Goal: Find specific page/section: Find specific page/section

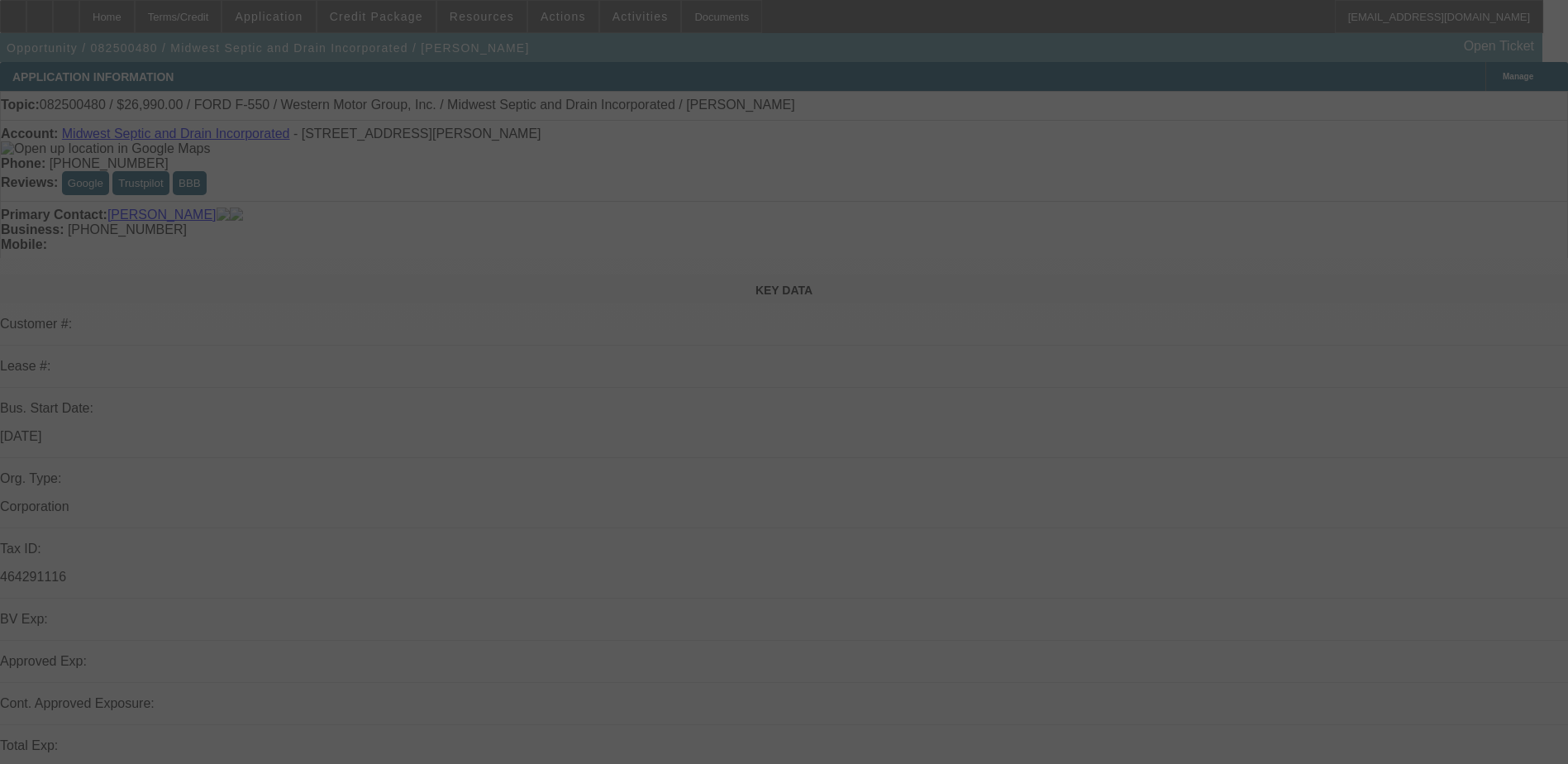
click at [1039, 227] on div at bounding box center [784, 382] width 1568 height 764
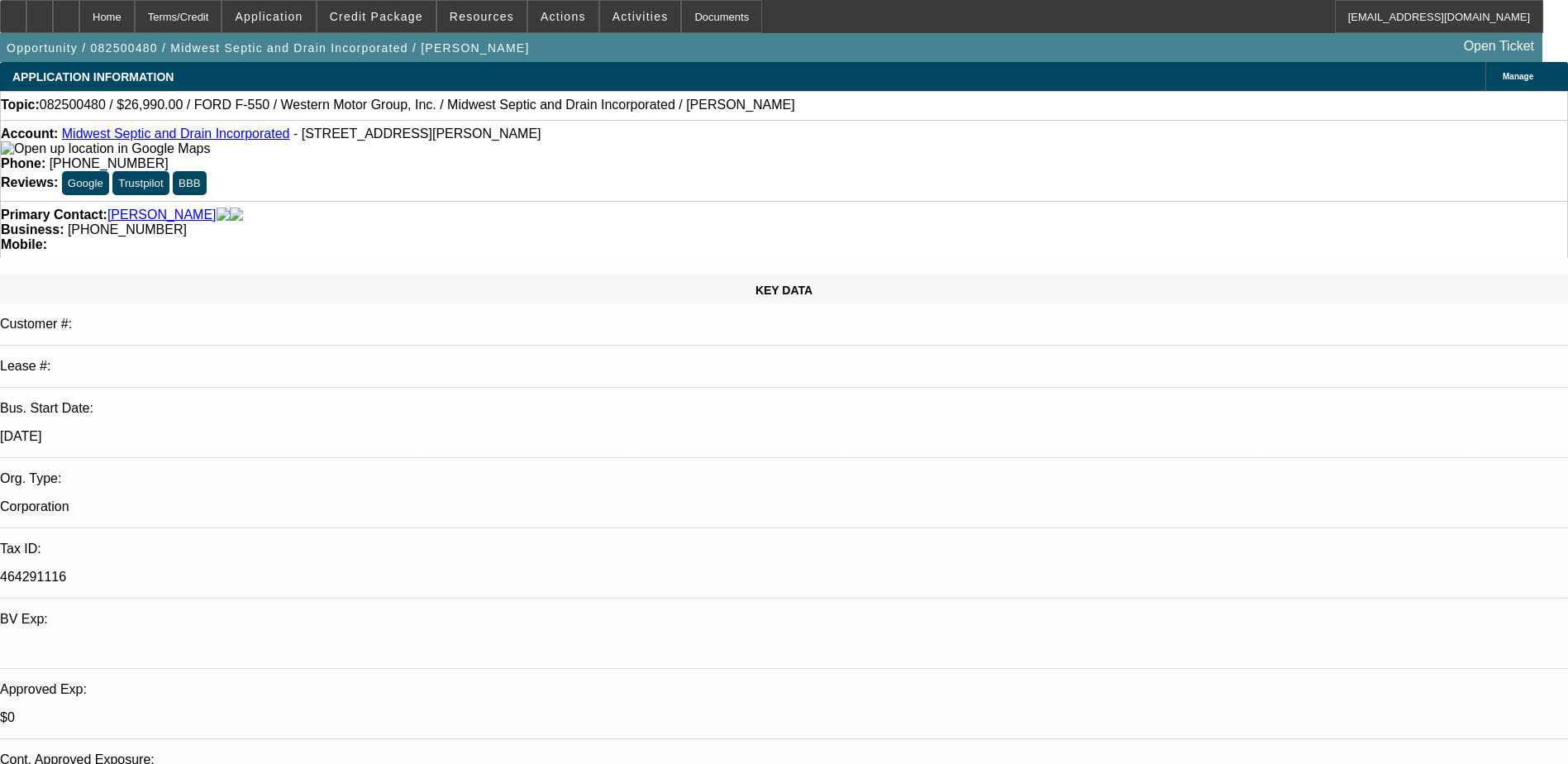
select select "0"
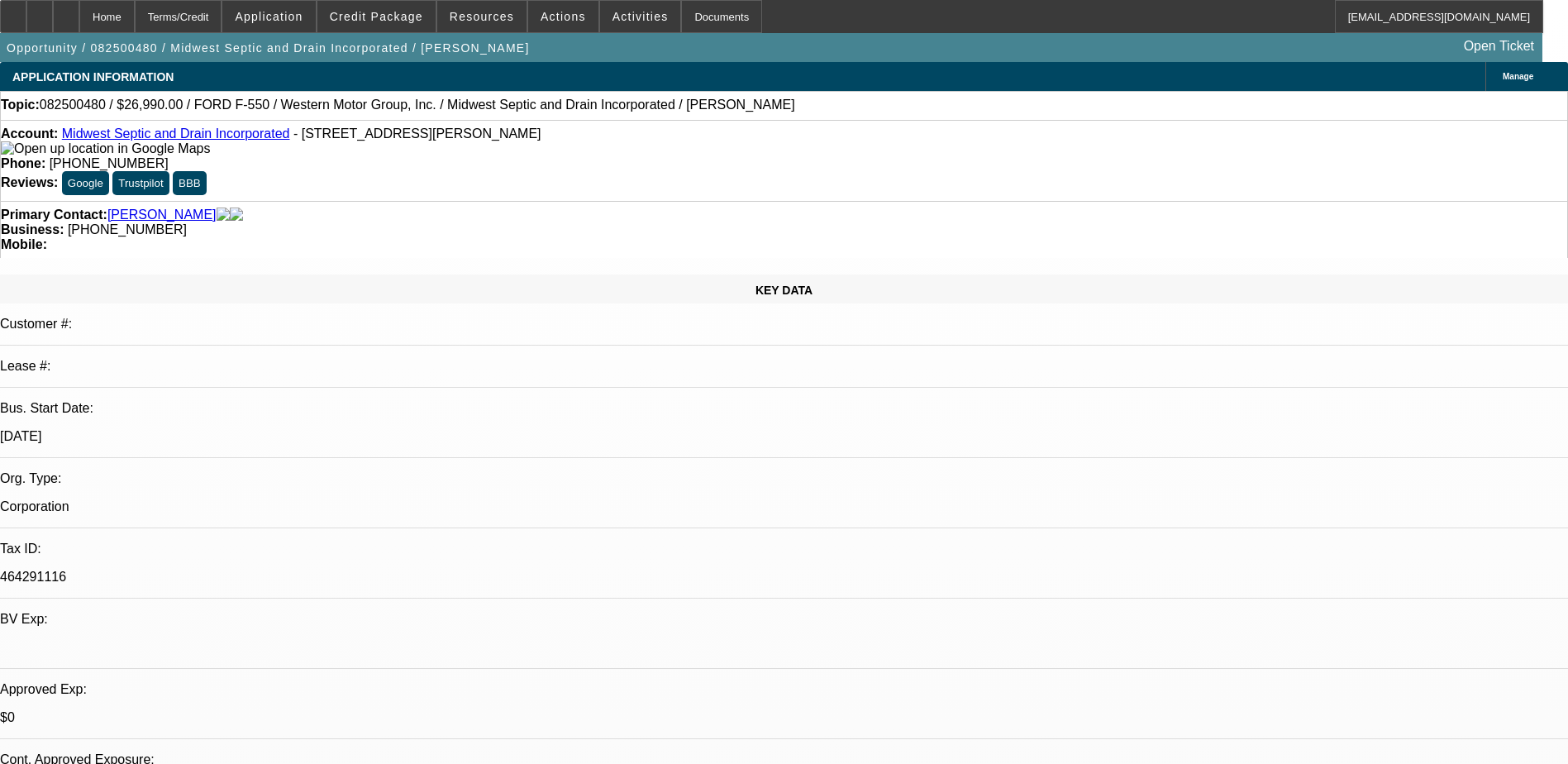
select select "0"
select select "1"
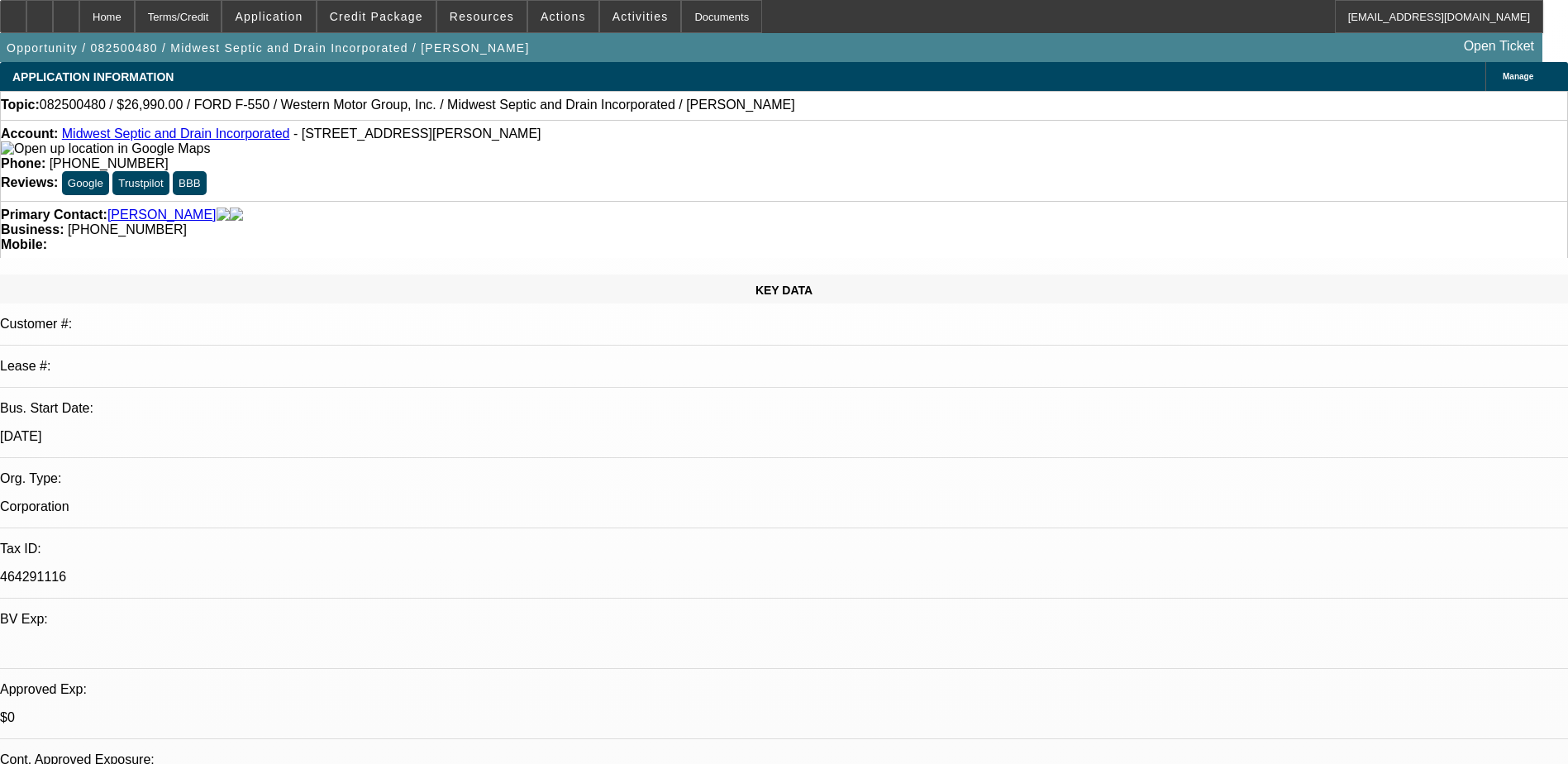
select select "1"
select select "6"
select select "1"
select select "6"
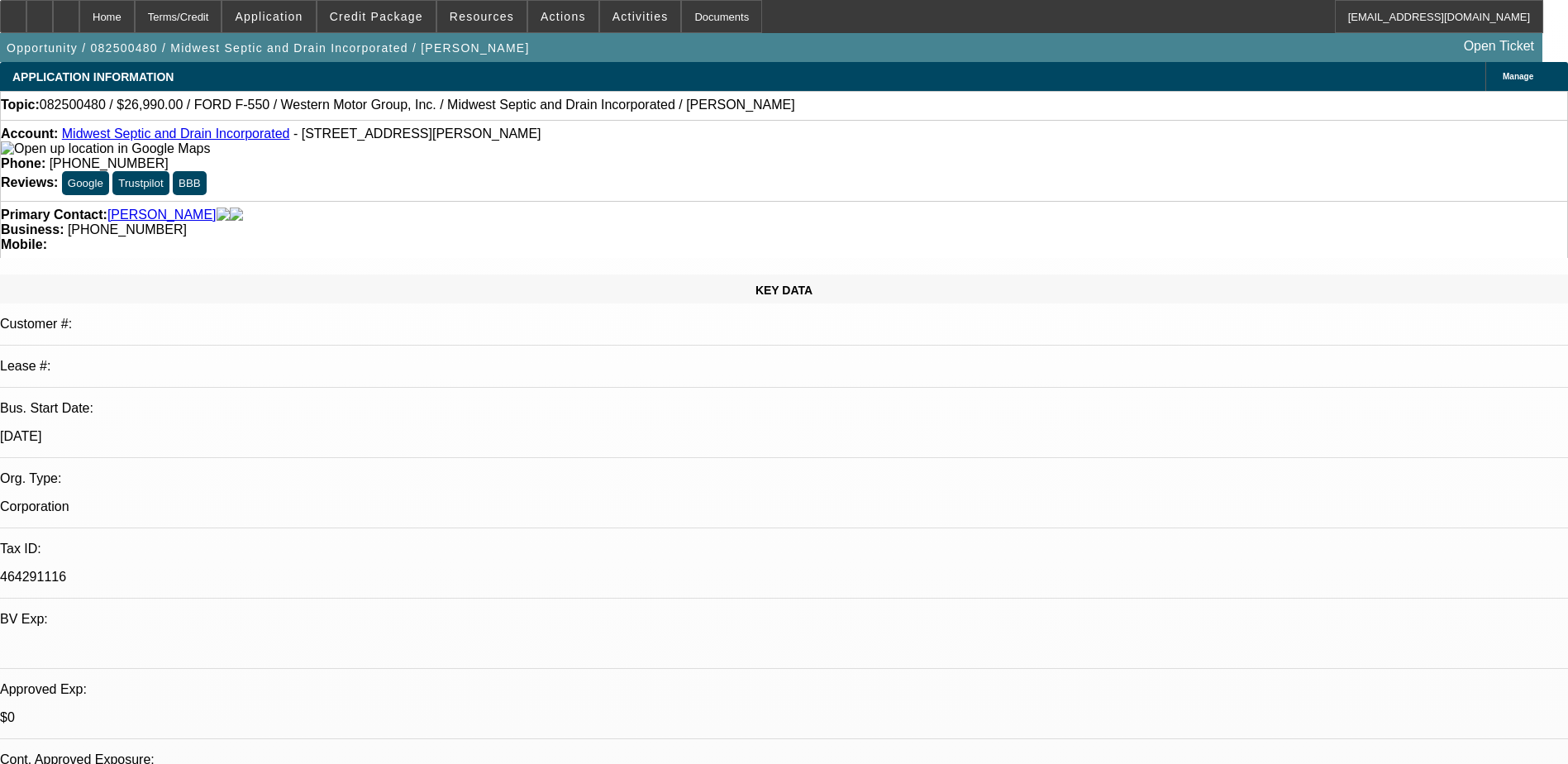
select select "1"
select select "6"
click at [362, 14] on span "Credit Package" at bounding box center [376, 17] width 94 height 13
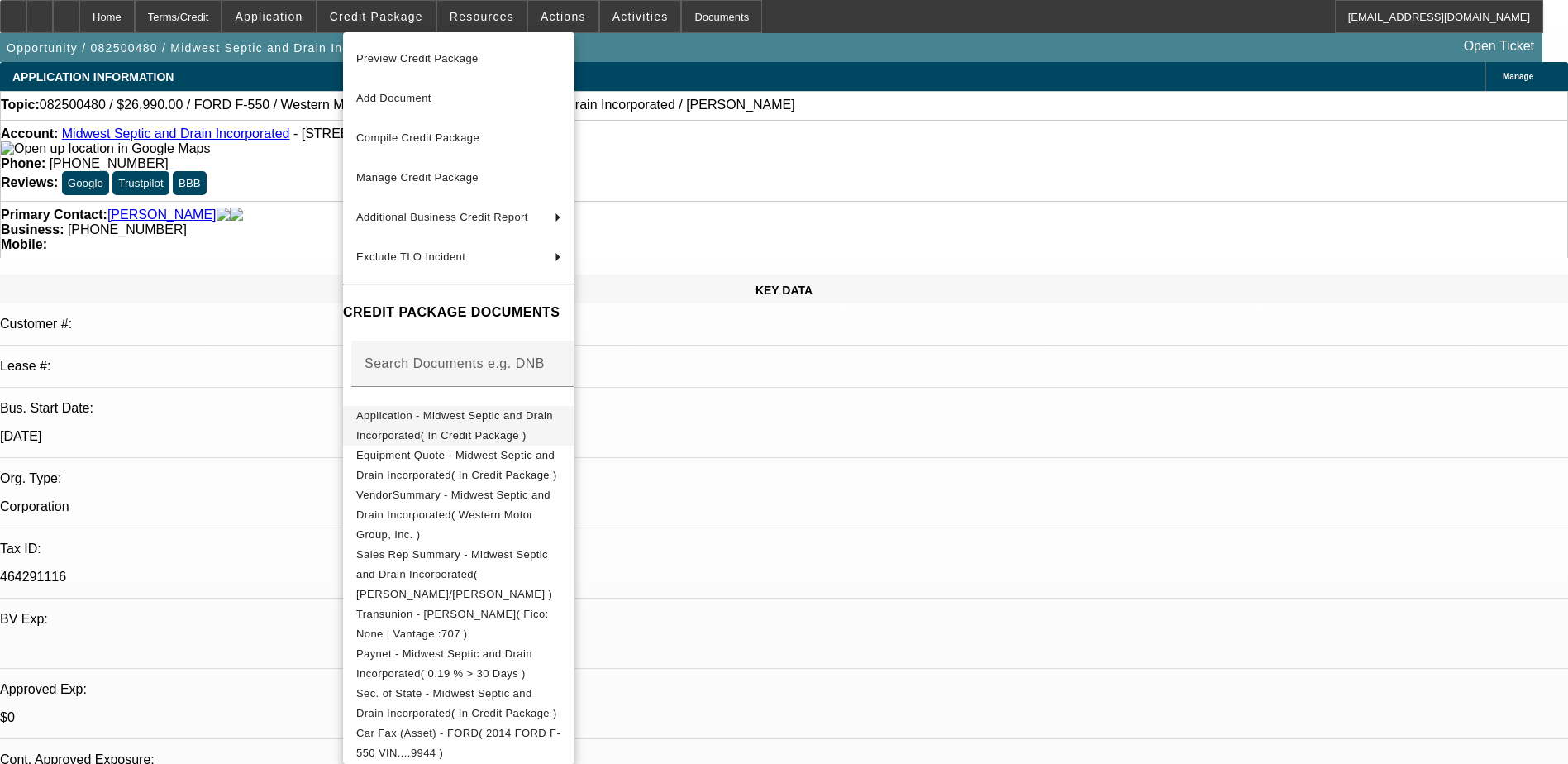
click at [553, 416] on span "Application - Midwest Septic and Drain Incorporated( In Credit Package )" at bounding box center [454, 425] width 197 height 33
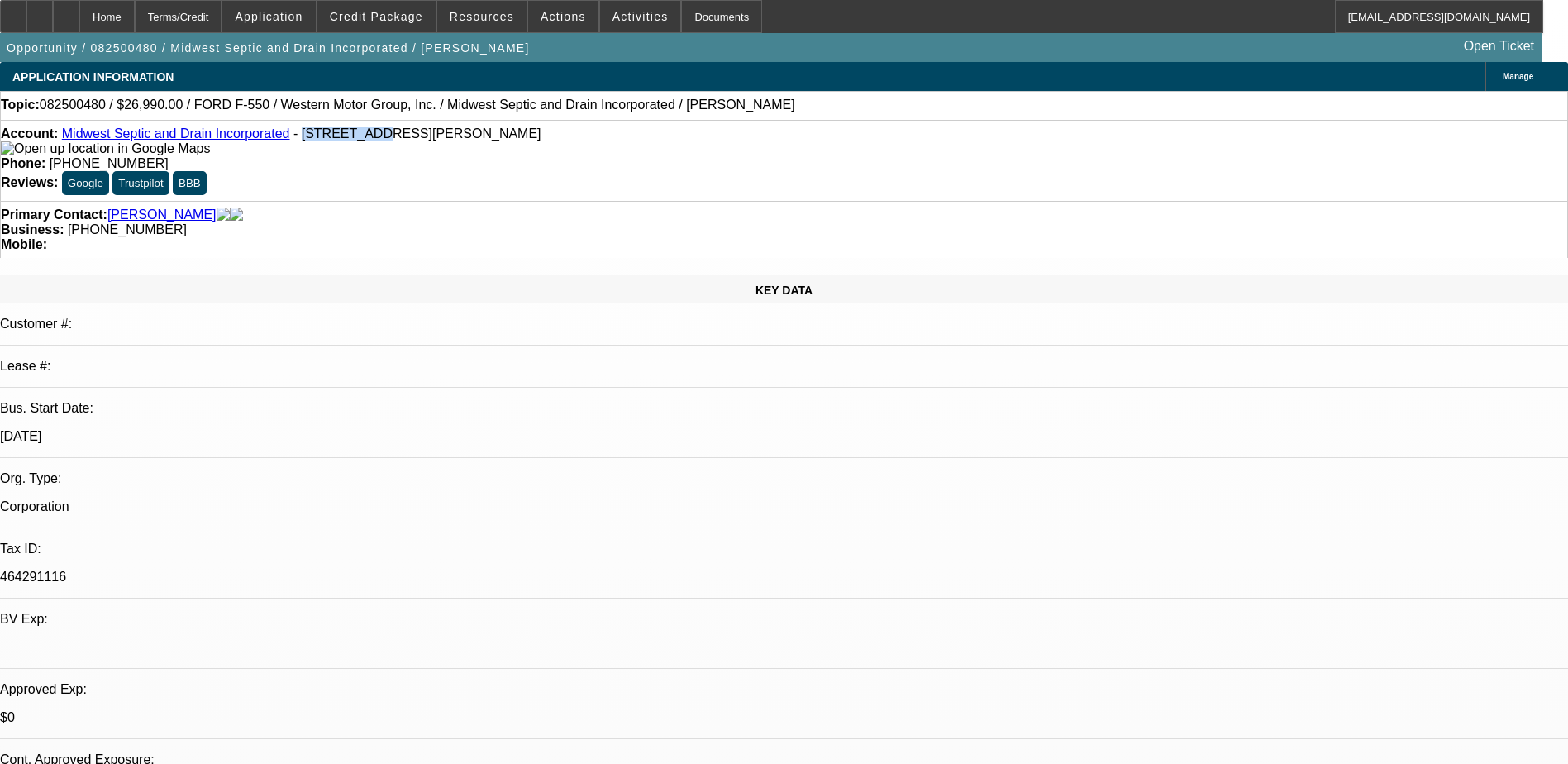
drag, startPoint x: 331, startPoint y: 141, endPoint x: 271, endPoint y: 144, distance: 60.1
click at [294, 140] on span "- [STREET_ADDRESS][PERSON_NAME]" at bounding box center [417, 133] width 248 height 14
copy span "[STREET_ADDRESS][PERSON_NAME]"
